Goal: Task Accomplishment & Management: Complete application form

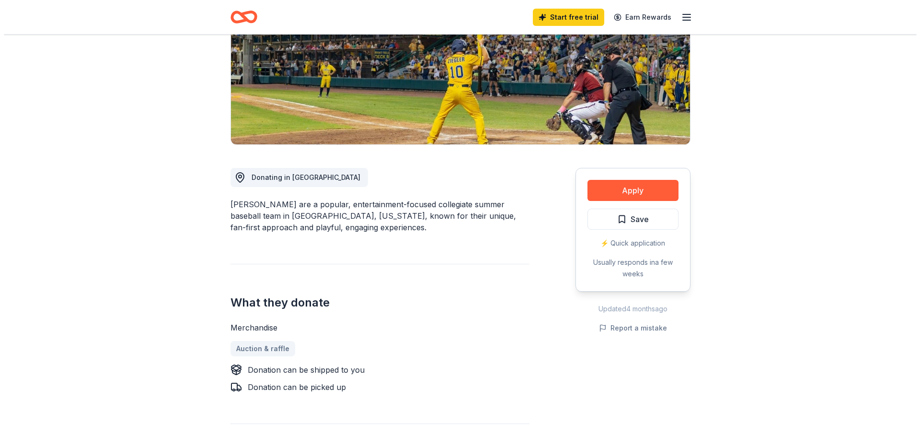
scroll to position [144, 0]
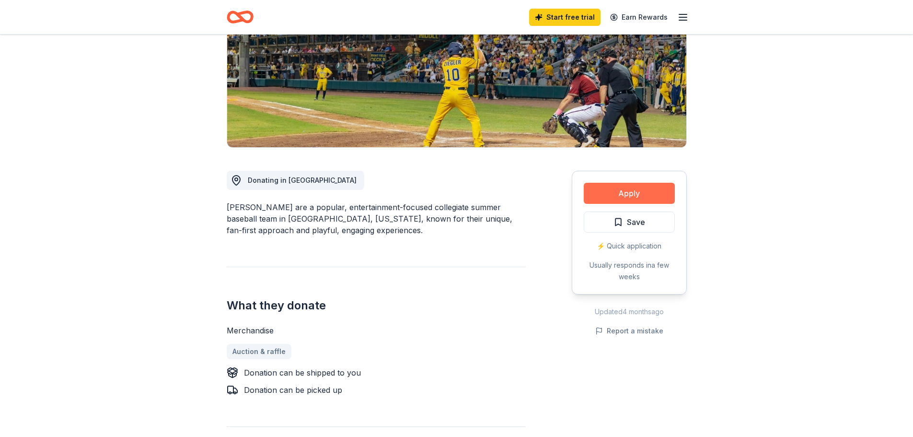
click at [638, 193] on button "Apply" at bounding box center [629, 193] width 91 height 21
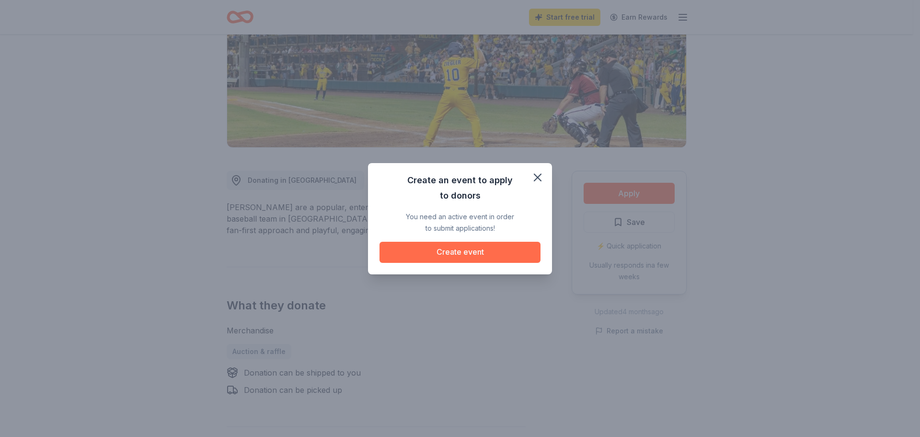
click at [444, 252] on button "Create event" at bounding box center [460, 252] width 161 height 21
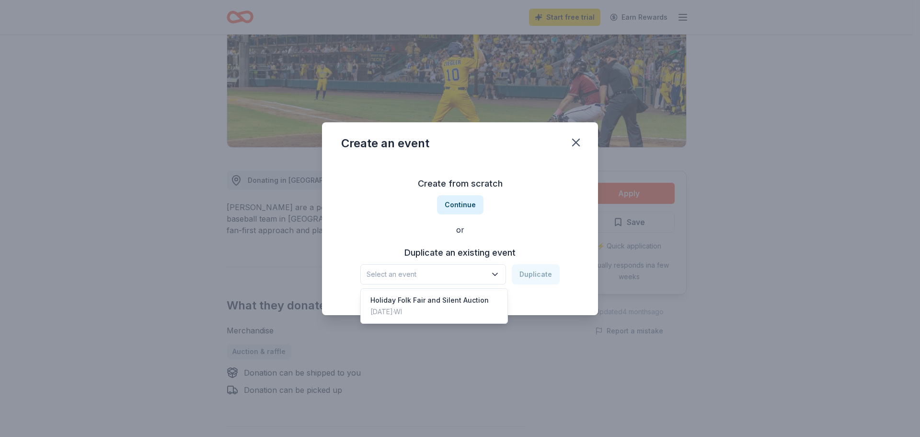
click at [471, 273] on span "Select an event" at bounding box center [427, 274] width 120 height 12
click at [467, 303] on div "Holiday Folk Fair and Silent Auction" at bounding box center [430, 300] width 118 height 12
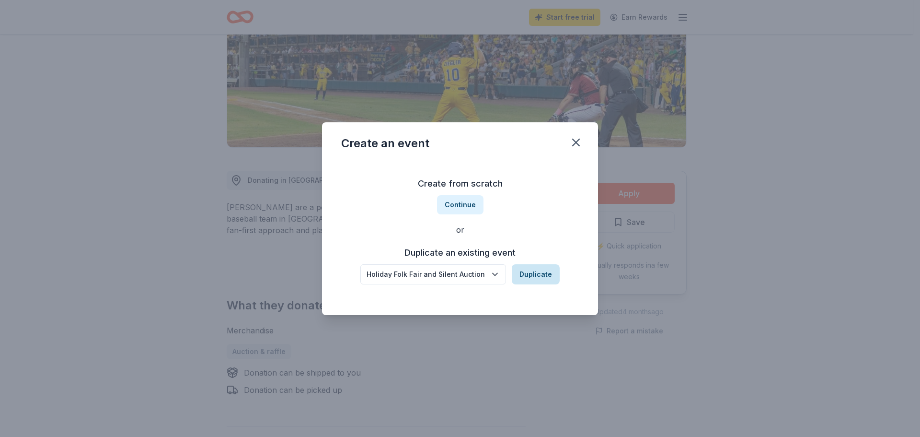
click at [539, 278] on button "Duplicate" at bounding box center [536, 274] width 48 height 20
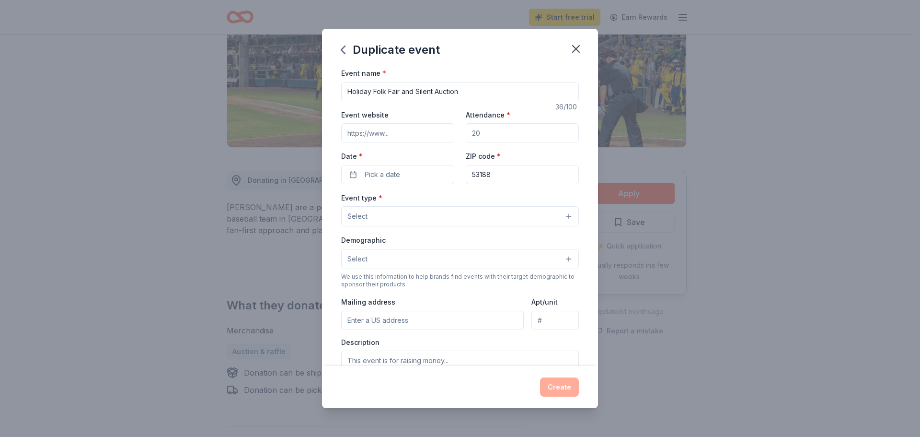
drag, startPoint x: 496, startPoint y: 134, endPoint x: 459, endPoint y: 137, distance: 37.0
click at [459, 137] on div "Event website Attendance * Date * Pick a date ZIP code * 53188" at bounding box center [460, 146] width 238 height 75
drag, startPoint x: 475, startPoint y: 136, endPoint x: 466, endPoint y: 136, distance: 9.6
click at [466, 136] on input "Attendance *" at bounding box center [522, 132] width 113 height 19
drag, startPoint x: 472, startPoint y: 135, endPoint x: 486, endPoint y: 134, distance: 13.5
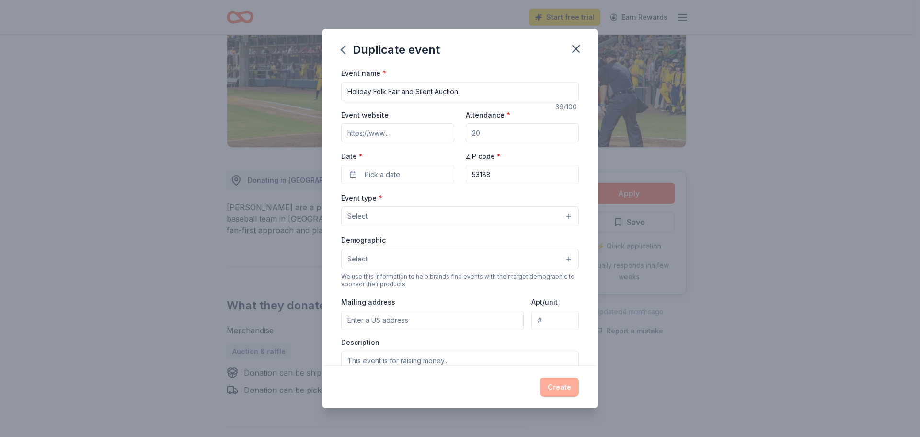
click at [486, 134] on input "Attendance *" at bounding box center [522, 132] width 113 height 19
type input "500"
click at [397, 175] on span "Pick a date" at bounding box center [382, 175] width 35 height 12
click at [449, 199] on button "Go to next month" at bounding box center [447, 199] width 13 height 13
click at [449, 200] on button "Go to next month" at bounding box center [447, 199] width 13 height 13
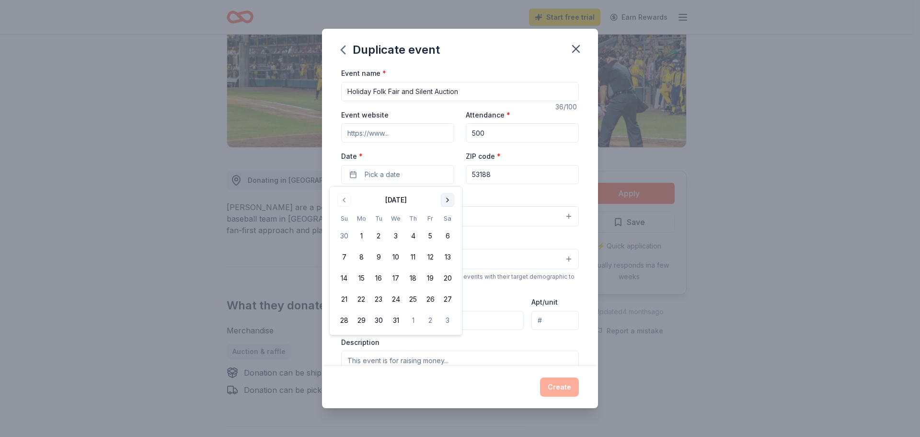
click at [449, 200] on button "Go to next month" at bounding box center [447, 199] width 13 height 13
click at [342, 200] on button "Go to previous month" at bounding box center [343, 199] width 13 height 13
click at [446, 234] on button "6" at bounding box center [447, 235] width 17 height 17
click at [515, 195] on div "Event type * Select" at bounding box center [460, 209] width 238 height 35
click at [485, 220] on button "Select" at bounding box center [460, 216] width 238 height 20
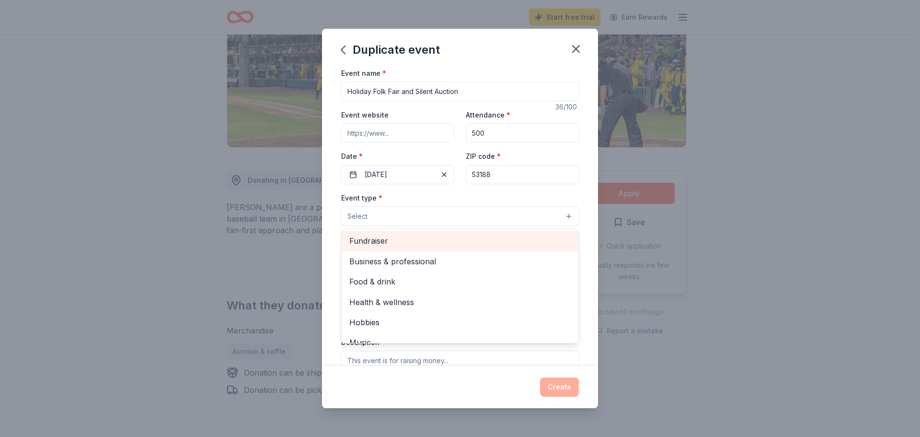
click at [484, 241] on span "Fundraiser" at bounding box center [459, 240] width 221 height 12
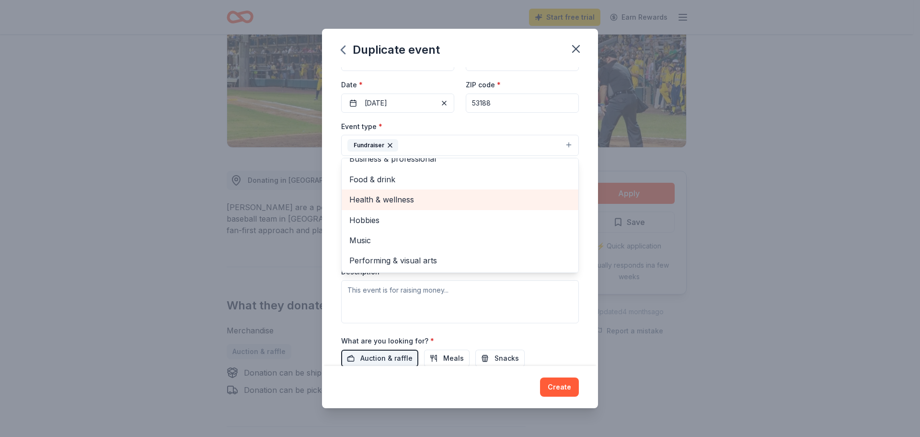
scroll to position [48, 0]
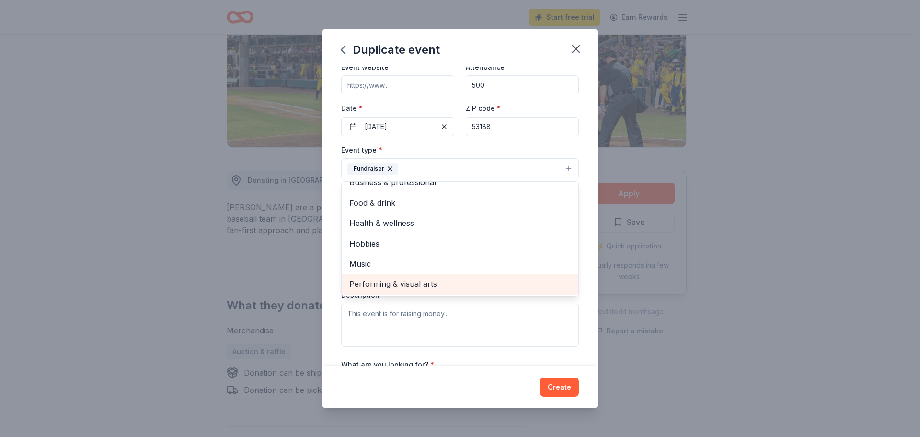
click at [436, 284] on span "Performing & visual arts" at bounding box center [459, 284] width 221 height 12
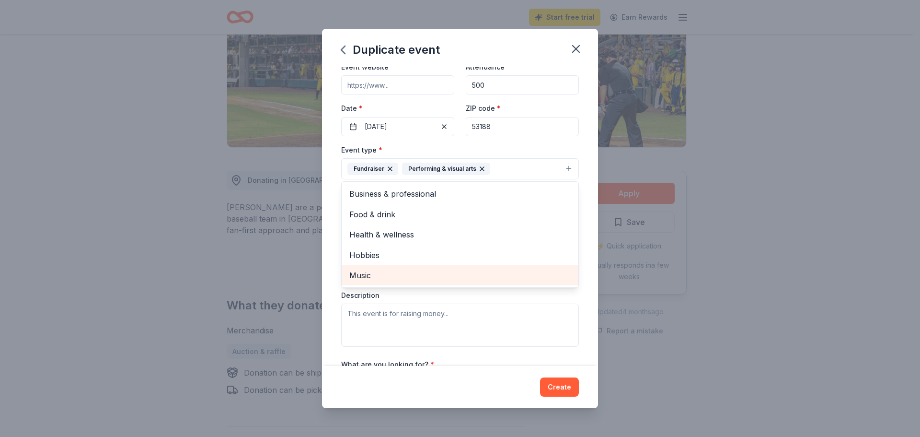
click at [350, 270] on span "Music" at bounding box center [459, 275] width 221 height 12
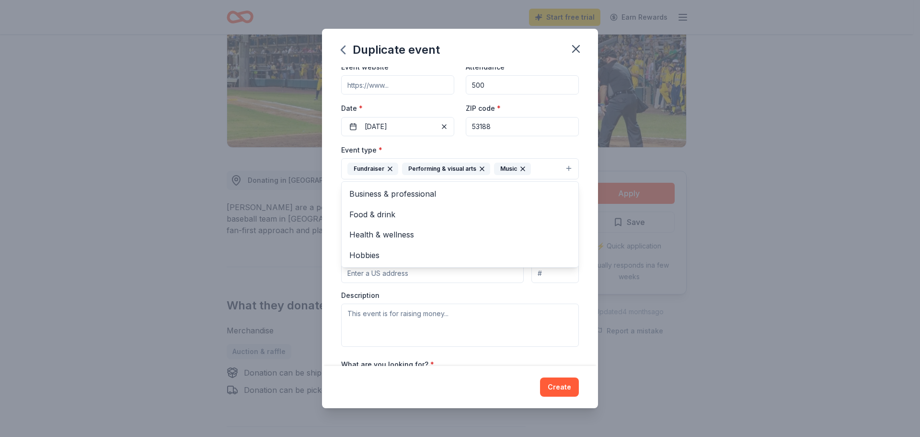
click at [332, 245] on div "Event name * Holiday Folk Fair and Silent Auction 36 /100 Event website Attenda…" at bounding box center [460, 216] width 276 height 299
click at [384, 212] on button "Select" at bounding box center [460, 212] width 238 height 20
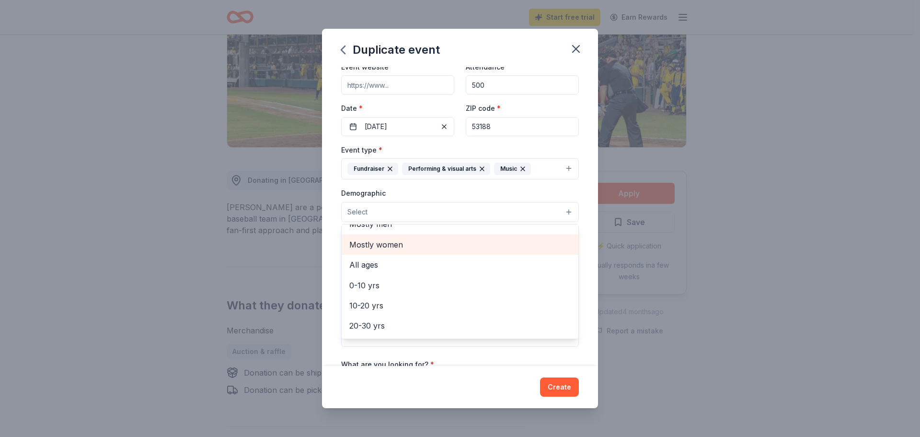
scroll to position [48, 0]
click at [385, 249] on span "All ages" at bounding box center [459, 249] width 221 height 12
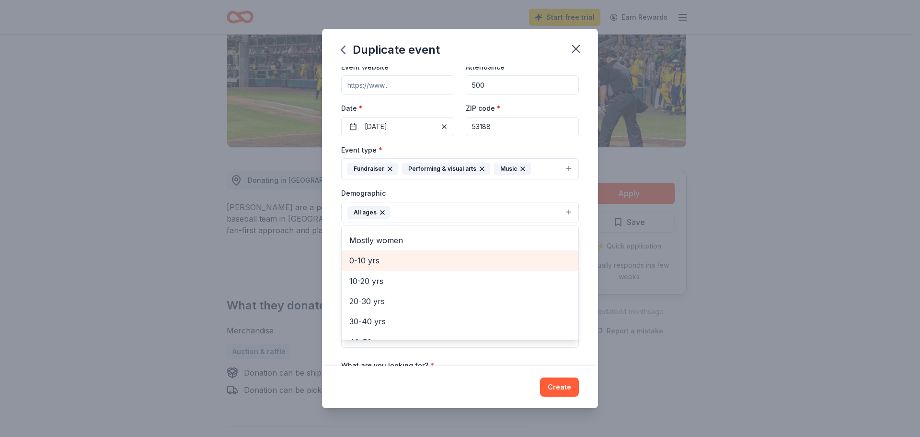
scroll to position [0, 0]
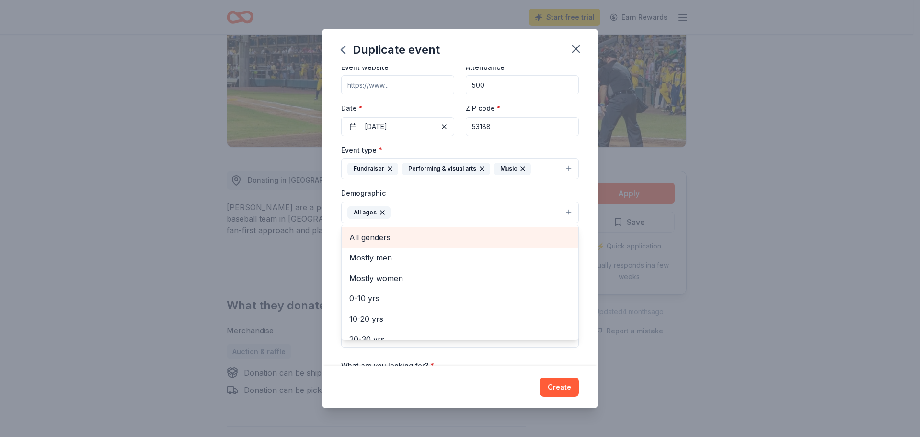
click at [384, 238] on span "All genders" at bounding box center [459, 237] width 221 height 12
click at [331, 236] on div "Event name * Holiday Folk Fair and Silent Auction 36 /100 Event website Attenda…" at bounding box center [460, 216] width 276 height 299
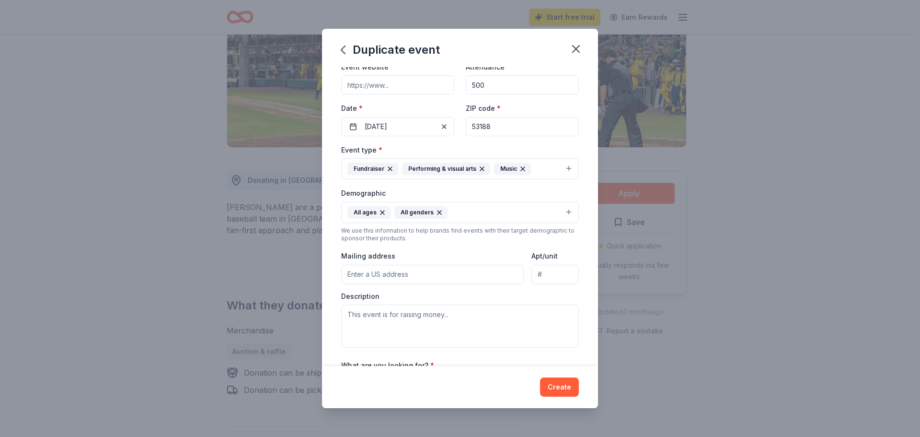
click at [565, 214] on button "All ages All genders" at bounding box center [460, 212] width 238 height 21
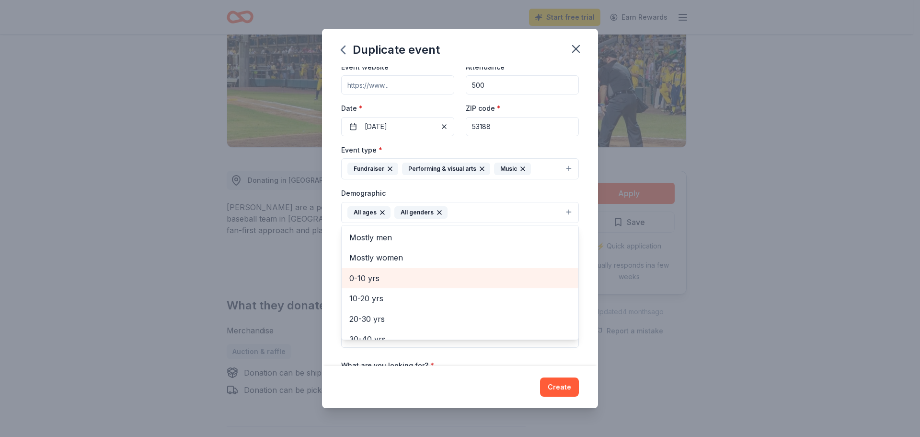
click at [442, 280] on span "0-10 yrs" at bounding box center [459, 278] width 221 height 12
click at [329, 248] on div "Event name * Holiday Folk Fair and Silent Auction 36 /100 Event website Attenda…" at bounding box center [460, 216] width 276 height 299
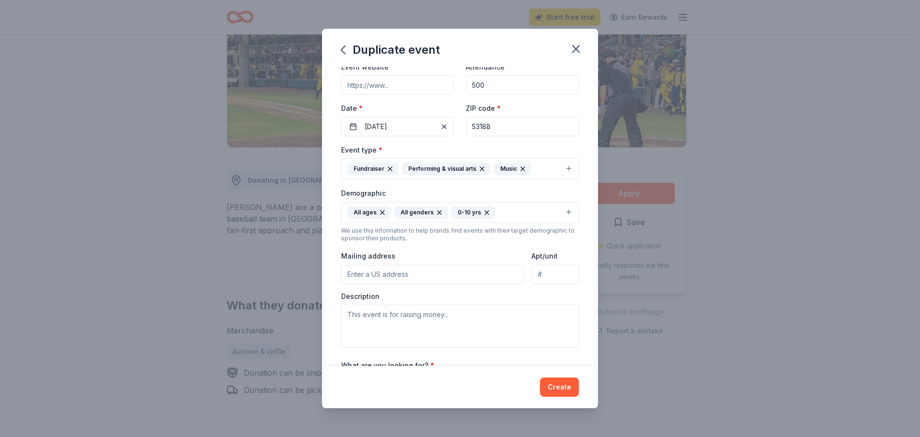
click at [399, 274] on input "Mailing address" at bounding box center [432, 274] width 183 height 19
type input "2100 Summit Avenue, Waukesha, WI, 53188"
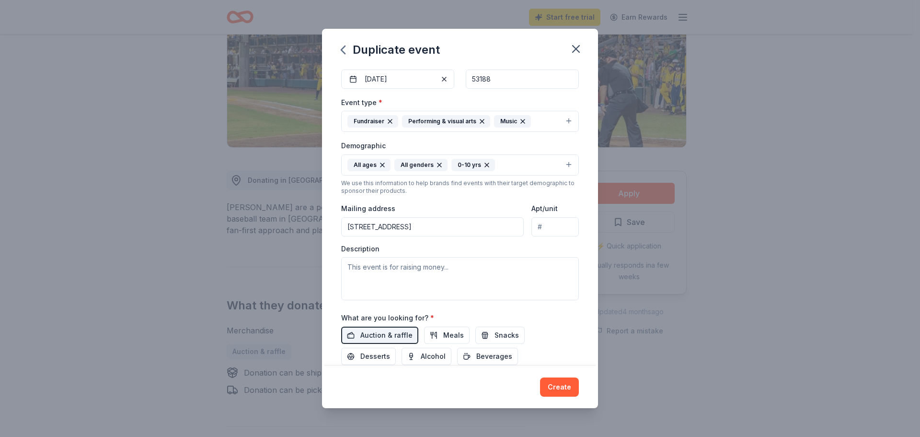
scroll to position [96, 0]
click at [392, 279] on textarea at bounding box center [460, 277] width 238 height 43
click at [416, 301] on div "Event name * Holiday Folk Fair and Silent Auction 36 /100 Event website Attenda…" at bounding box center [460, 193] width 238 height 445
click at [418, 285] on textarea at bounding box center [460, 277] width 238 height 43
paste textarea "On behalf of the students and staff at Summit View Elementary School, we invite…"
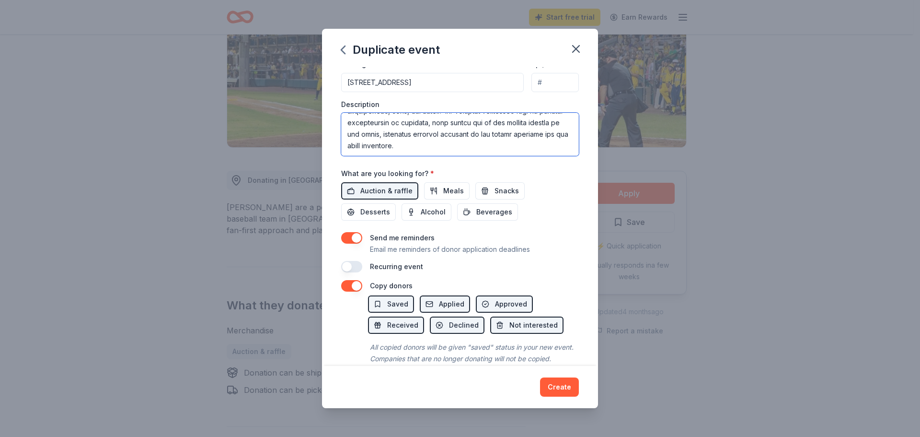
scroll to position [267, 0]
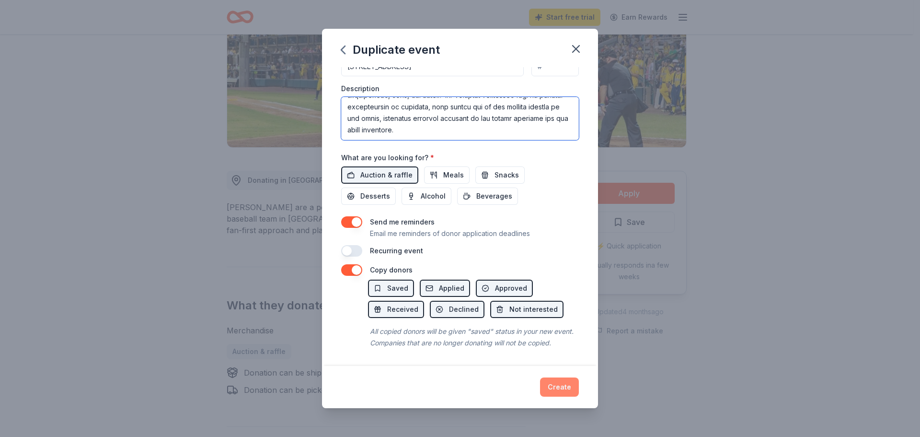
type textarea "On behalf of the students and staff at Summit View Elementary School, we invite…"
click at [563, 390] on button "Create" at bounding box center [559, 386] width 39 height 19
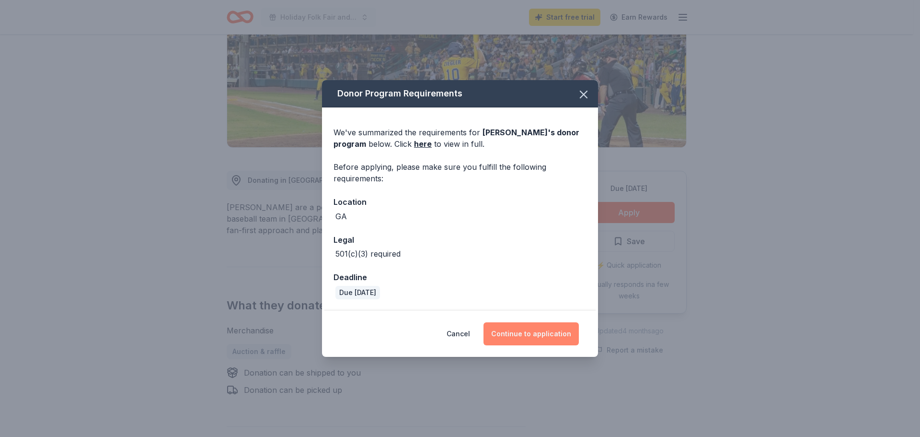
click at [540, 337] on button "Continue to application" at bounding box center [531, 333] width 95 height 23
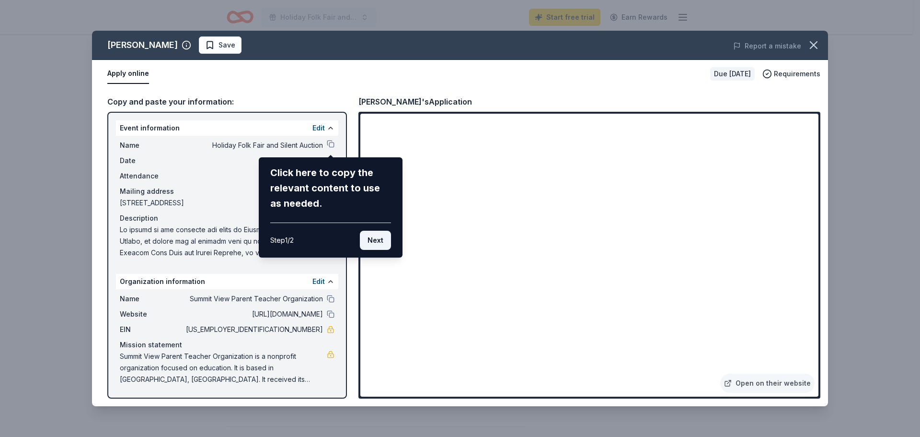
click at [377, 246] on button "Next" at bounding box center [375, 240] width 31 height 19
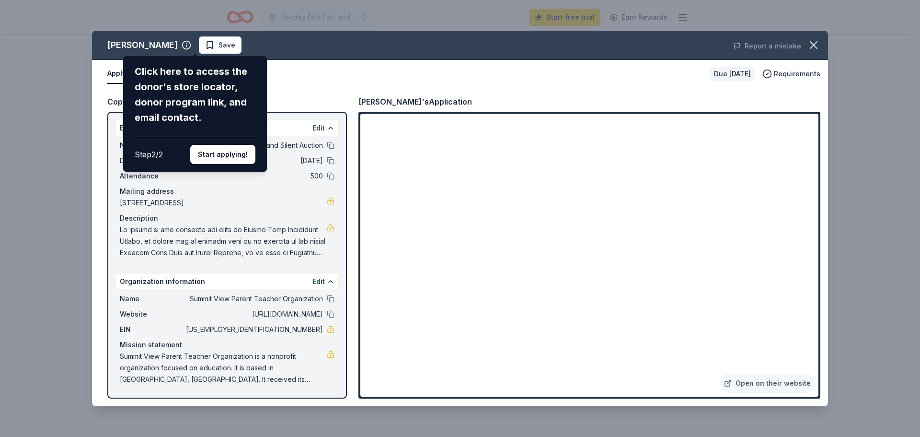
drag, startPoint x: 813, startPoint y: 136, endPoint x: 813, endPoint y: 156, distance: 19.7
click at [813, 156] on div "Savannah Bananas Click here to access the donor's store locator, donor program …" at bounding box center [460, 218] width 736 height 375
click at [244, 151] on button "Start applying!" at bounding box center [222, 154] width 65 height 19
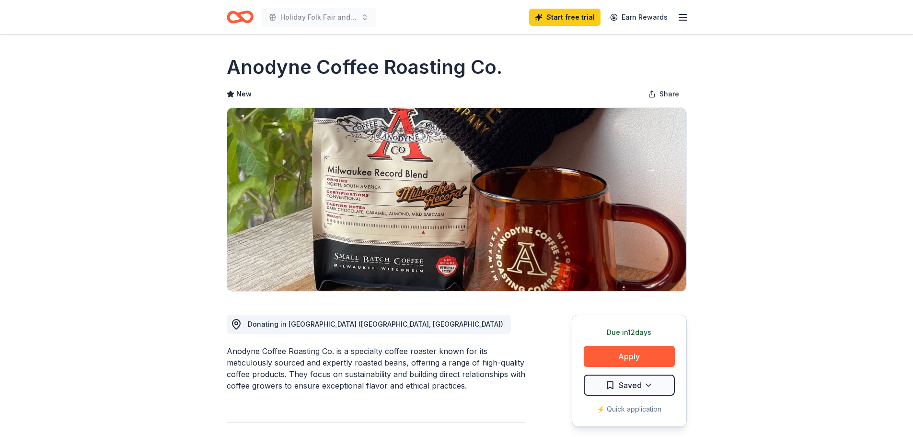
drag, startPoint x: 356, startPoint y: 348, endPoint x: 352, endPoint y: 389, distance: 41.9
click at [352, 389] on div "Anodyne Coffee Roasting Co. is a specialty coffee roaster known for its meticul…" at bounding box center [376, 368] width 299 height 46
click at [642, 358] on button "Apply" at bounding box center [629, 356] width 91 height 21
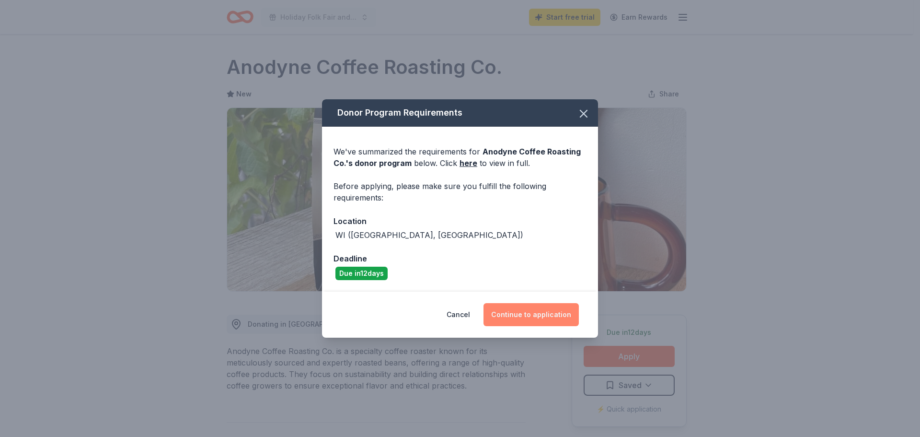
click at [556, 317] on button "Continue to application" at bounding box center [531, 314] width 95 height 23
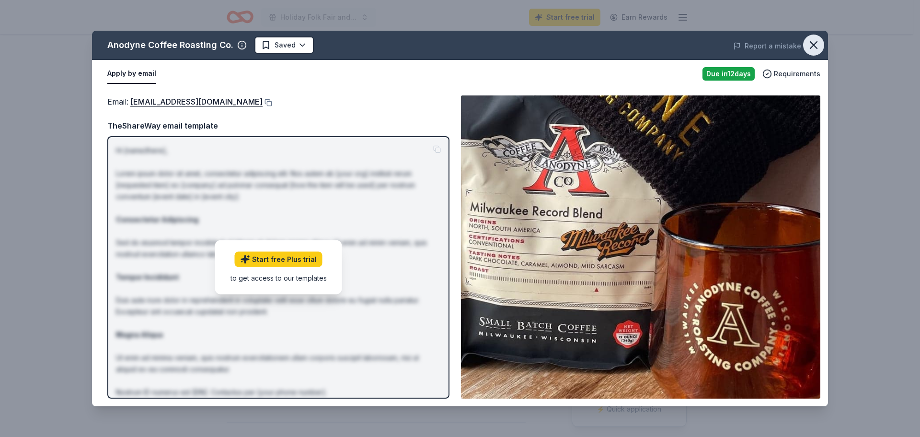
click at [815, 44] on icon "button" at bounding box center [814, 45] width 7 height 7
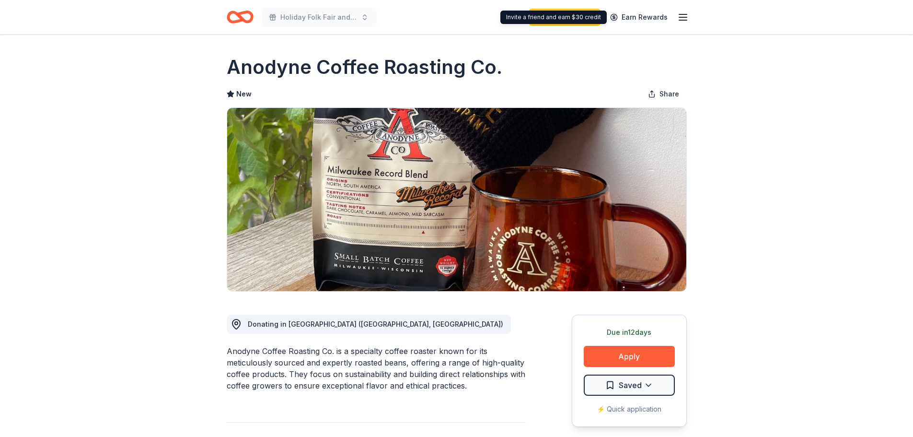
click at [682, 15] on icon "button" at bounding box center [683, 18] width 12 height 12
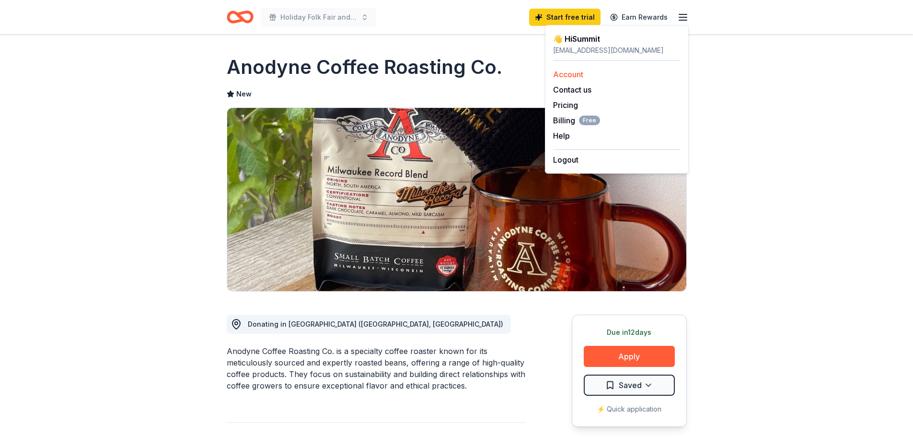
click at [614, 78] on div "Account" at bounding box center [616, 75] width 127 height 12
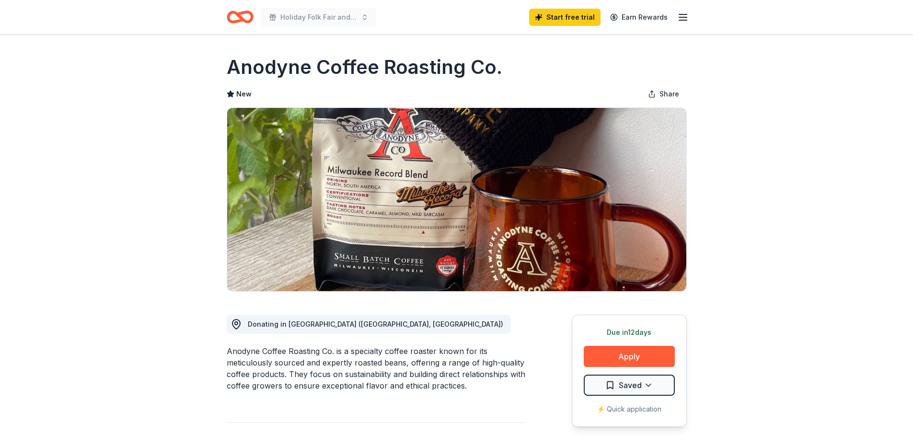
click at [238, 18] on icon "Home" at bounding box center [240, 17] width 27 height 23
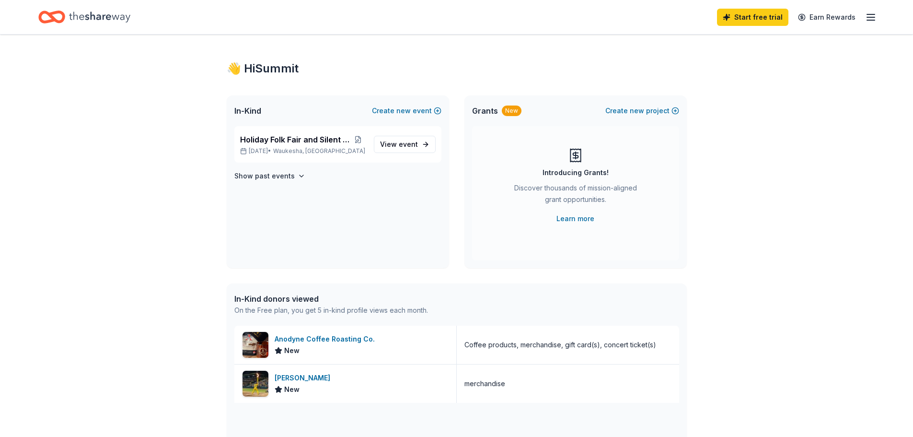
scroll to position [0, 0]
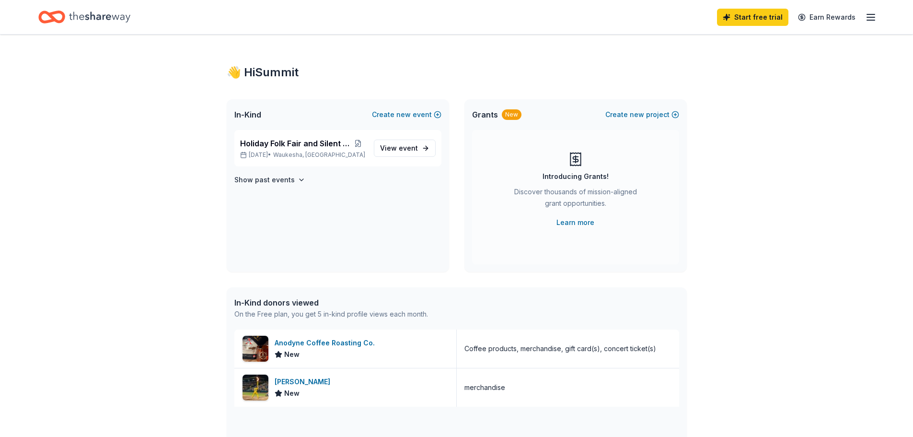
click at [872, 17] on line "button" at bounding box center [871, 17] width 8 height 0
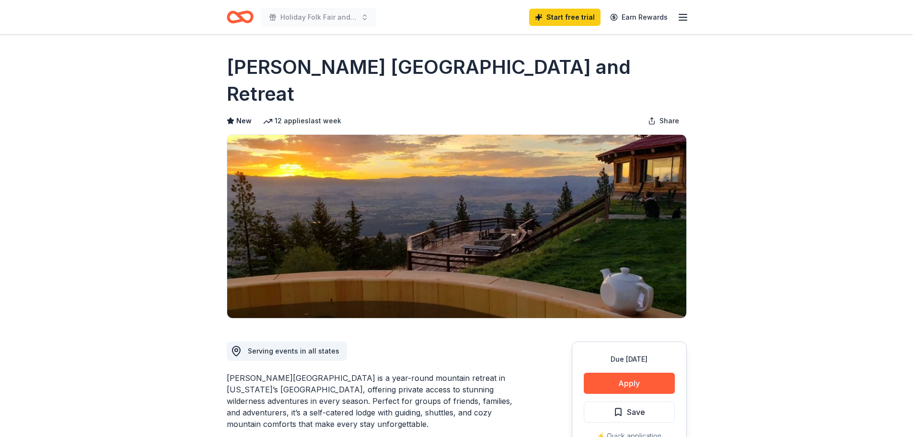
drag, startPoint x: 294, startPoint y: 354, endPoint x: 291, endPoint y: 392, distance: 38.5
click at [291, 392] on div "Downing Mountain Lodge is a year-round mountain retreat in Montana’s Bitterroot…" at bounding box center [376, 401] width 299 height 58
